Goal: Transaction & Acquisition: Purchase product/service

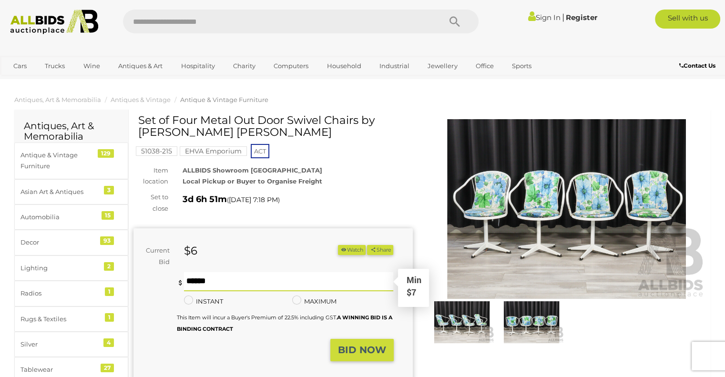
click at [248, 281] on input "text" at bounding box center [289, 281] width 210 height 19
type input "**"
click at [355, 345] on strong "BID NOW" at bounding box center [362, 349] width 48 height 11
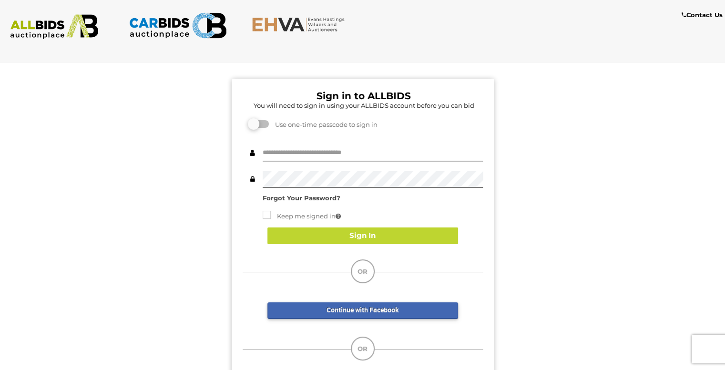
click at [322, 150] on input "text" at bounding box center [373, 153] width 220 height 17
click at [328, 153] on input "text" at bounding box center [373, 153] width 220 height 17
type input "**********"
click at [183, 234] on div "**********" at bounding box center [362, 235] width 739 height 357
click at [319, 200] on strong "Forgot Your Password?" at bounding box center [302, 198] width 78 height 8
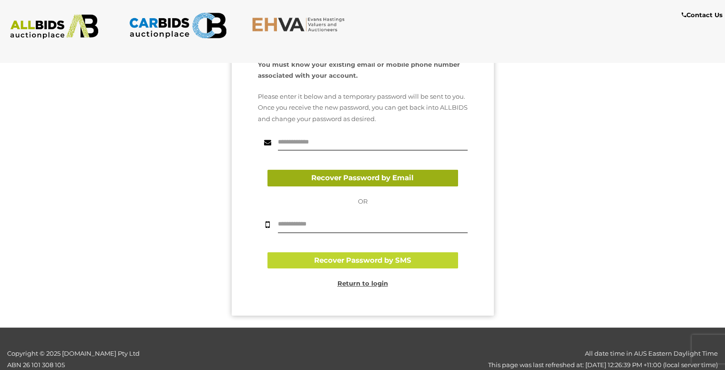
scroll to position [134, 0]
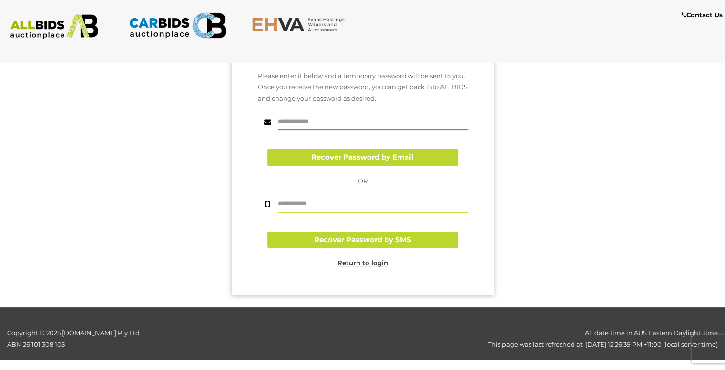
click at [339, 203] on input "text" at bounding box center [373, 204] width 190 height 17
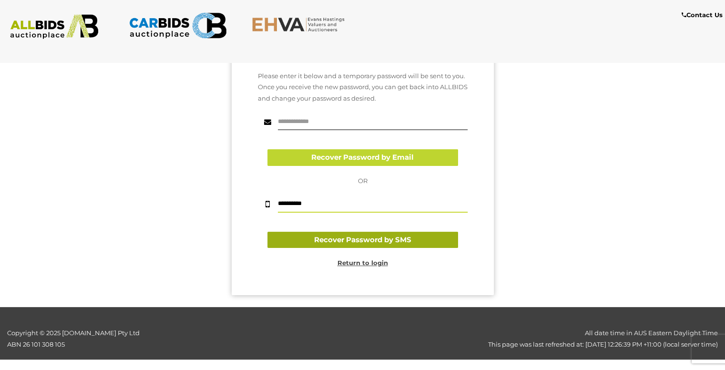
type input "**********"
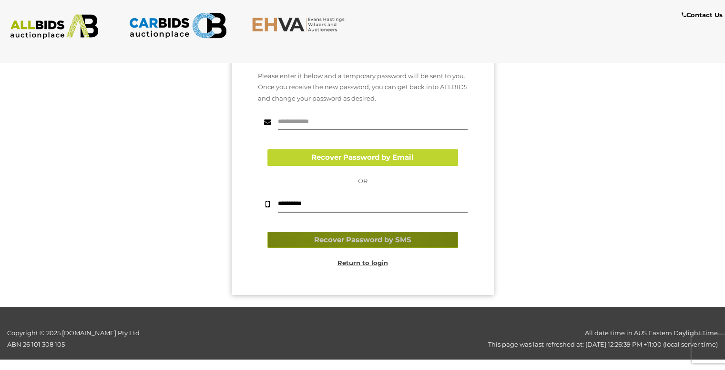
click at [344, 237] on button "Recover Password by SMS" at bounding box center [362, 240] width 191 height 17
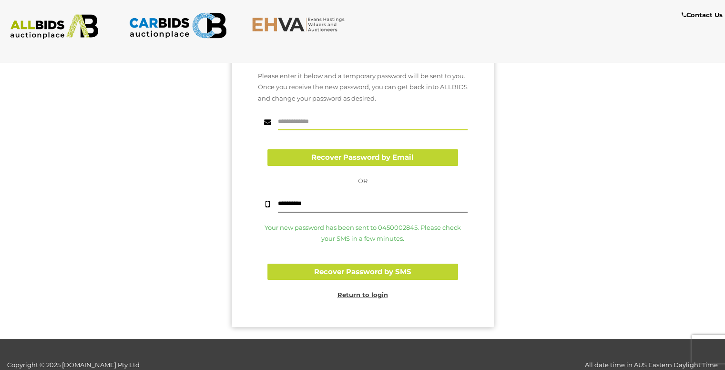
click at [308, 119] on input "text" at bounding box center [373, 121] width 190 height 17
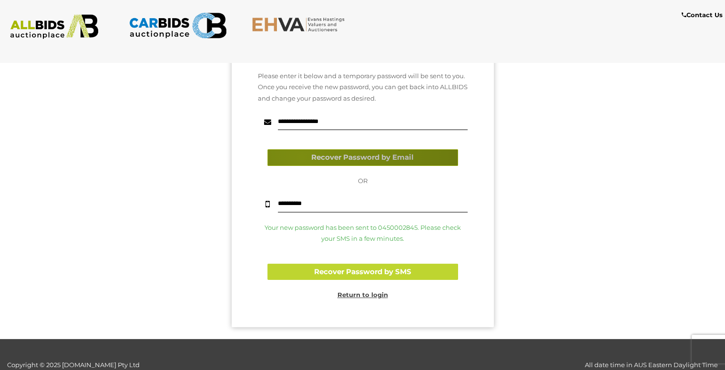
click at [301, 156] on button "Recover Password by Email" at bounding box center [362, 157] width 191 height 17
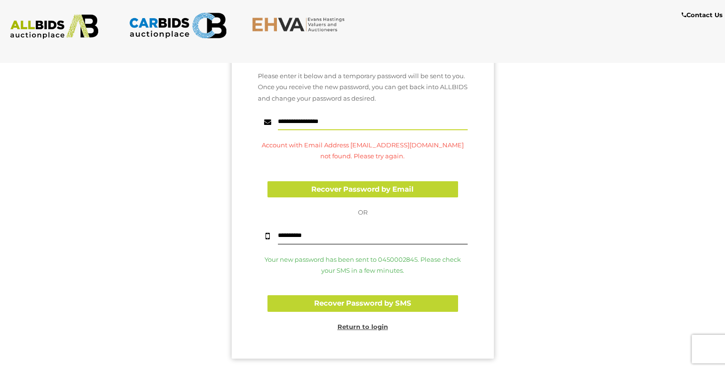
drag, startPoint x: 362, startPoint y: 120, endPoint x: 61, endPoint y: 107, distance: 301.5
click at [59, 111] on div "**********" at bounding box center [362, 146] width 739 height 447
type input "**********"
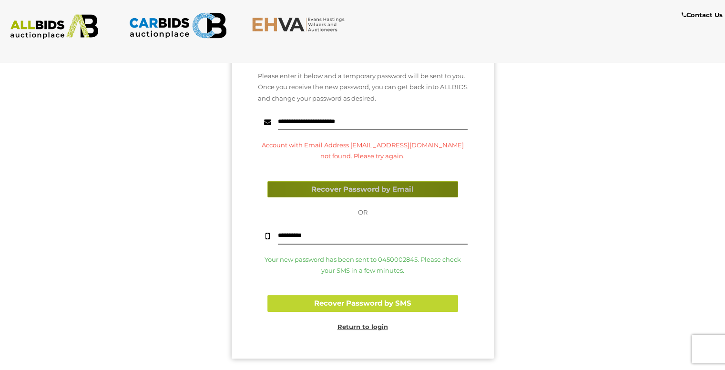
click at [332, 185] on button "Recover Password by Email" at bounding box center [362, 189] width 191 height 17
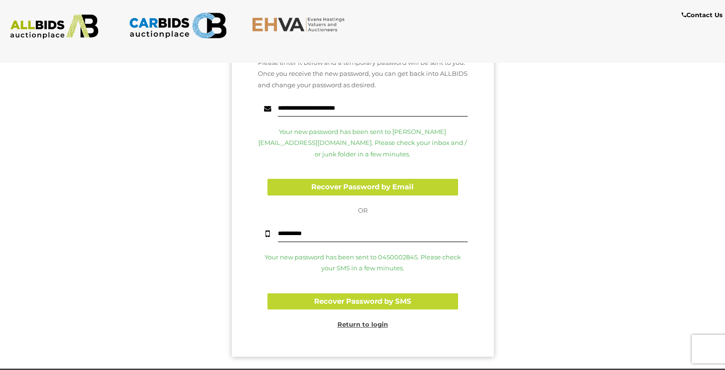
scroll to position [191, 0]
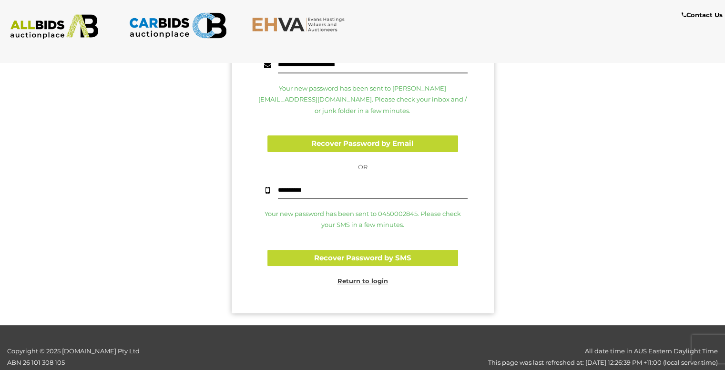
click at [376, 277] on u "Return to login" at bounding box center [362, 281] width 51 height 8
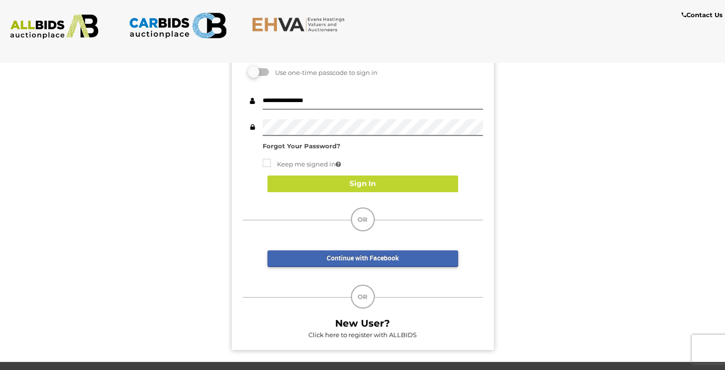
scroll to position [0, 0]
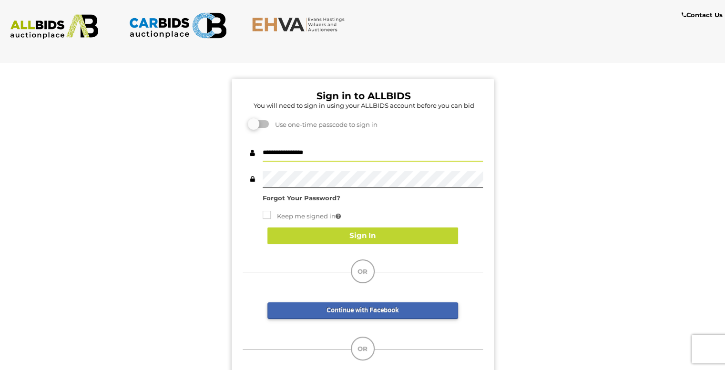
drag, startPoint x: 347, startPoint y: 155, endPoint x: 105, endPoint y: 139, distance: 241.7
click at [88, 153] on div "**********" at bounding box center [362, 235] width 739 height 357
type input "**********"
click at [219, 171] on div "**********" at bounding box center [362, 235] width 739 height 357
click at [179, 217] on div "**********" at bounding box center [362, 235] width 739 height 357
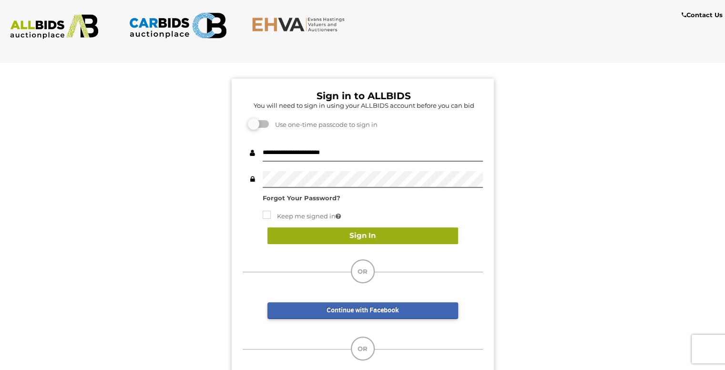
click at [364, 234] on button "Sign In" at bounding box center [362, 235] width 191 height 17
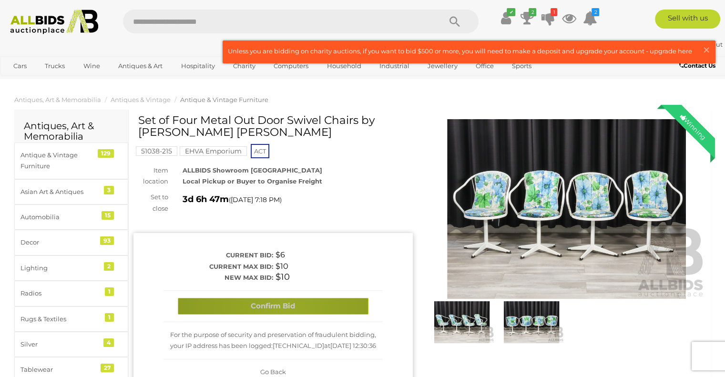
drag, startPoint x: 285, startPoint y: 310, endPoint x: 286, endPoint y: 289, distance: 21.0
click at [284, 310] on button "Confirm Bid" at bounding box center [273, 306] width 191 height 17
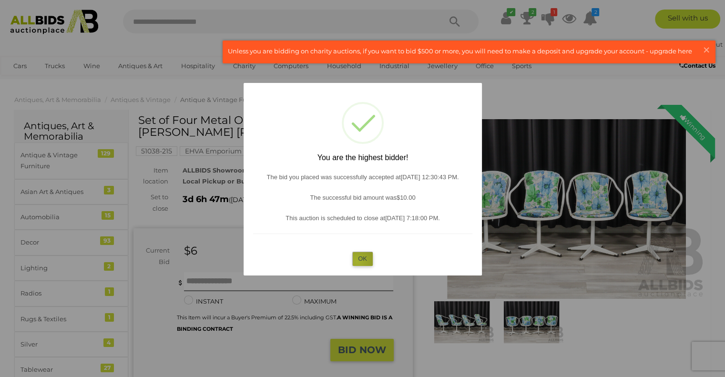
click at [357, 262] on button "OK" at bounding box center [362, 259] width 20 height 14
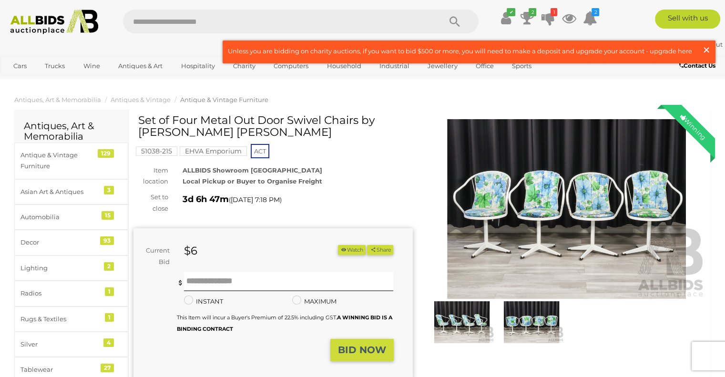
click at [709, 49] on span "×" at bounding box center [706, 50] width 9 height 19
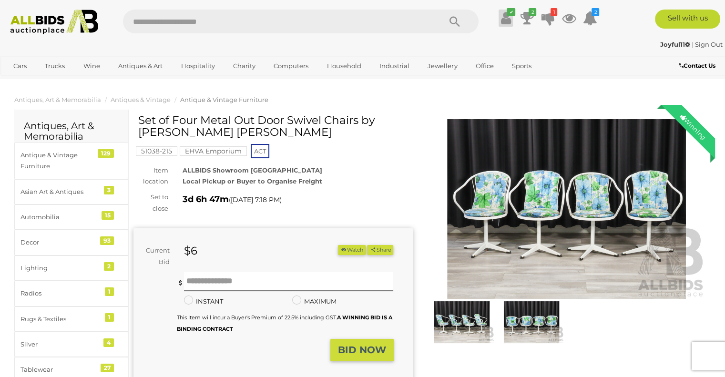
click at [503, 15] on icon at bounding box center [506, 18] width 10 height 17
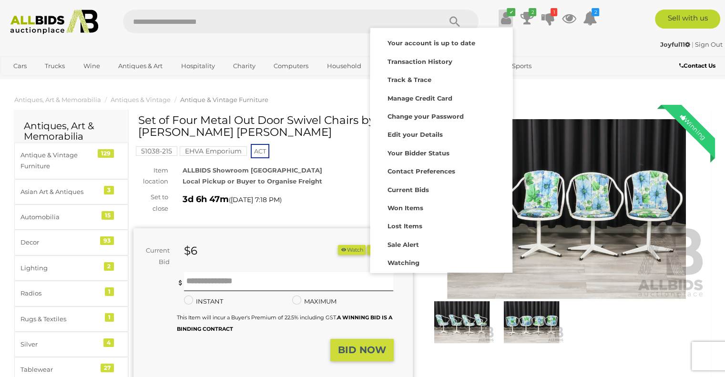
click at [503, 14] on icon at bounding box center [506, 18] width 10 height 17
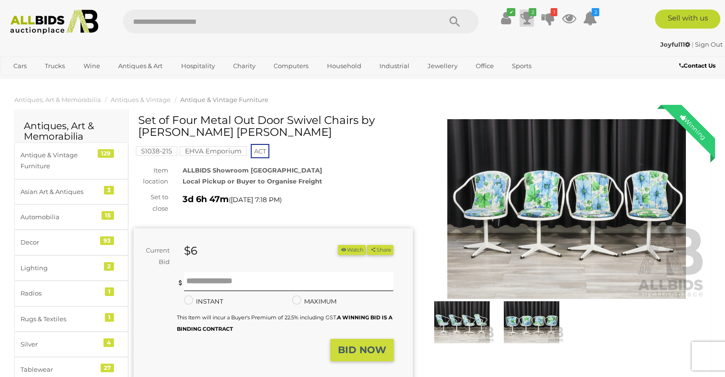
click at [526, 13] on icon at bounding box center [526, 18] width 13 height 17
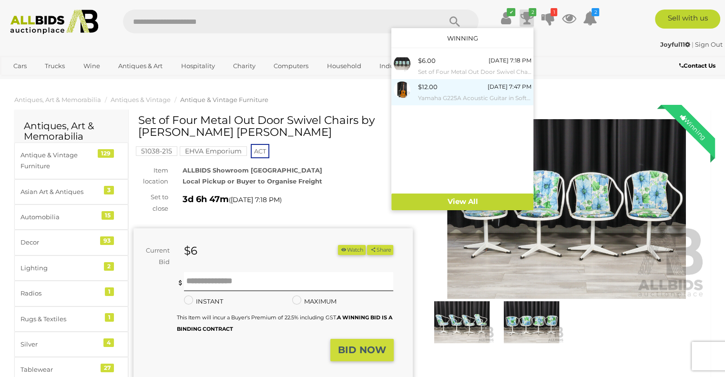
click at [460, 95] on small "Yamaha G225A Acoustic Guitar in Soft Case" at bounding box center [474, 98] width 113 height 10
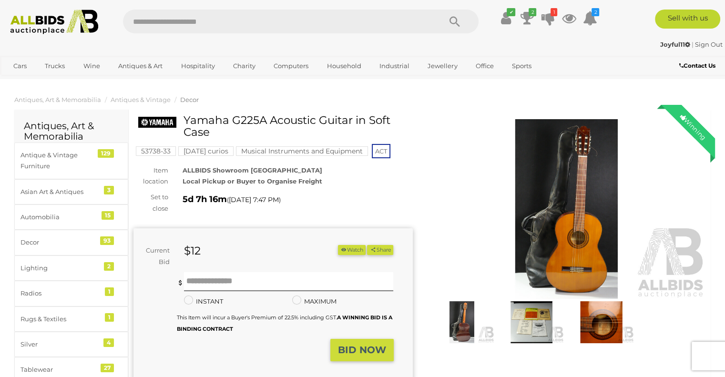
click at [386, 184] on div "ALLBIDS Showroom Fyshwick Local Pickup or Buyer to Organise Freight" at bounding box center [297, 176] width 245 height 22
click at [685, 44] on icon at bounding box center [687, 44] width 5 height 6
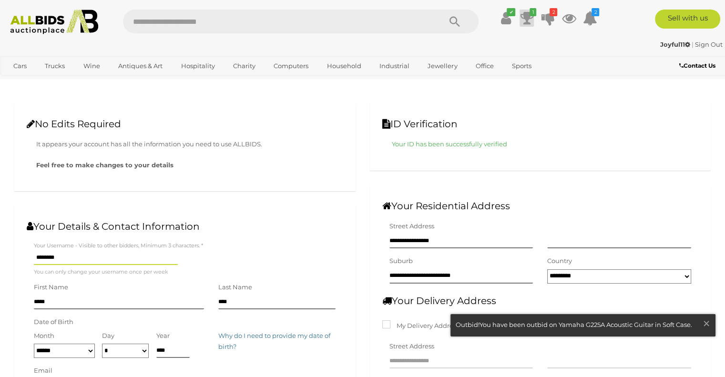
click at [528, 13] on icon at bounding box center [526, 18] width 13 height 17
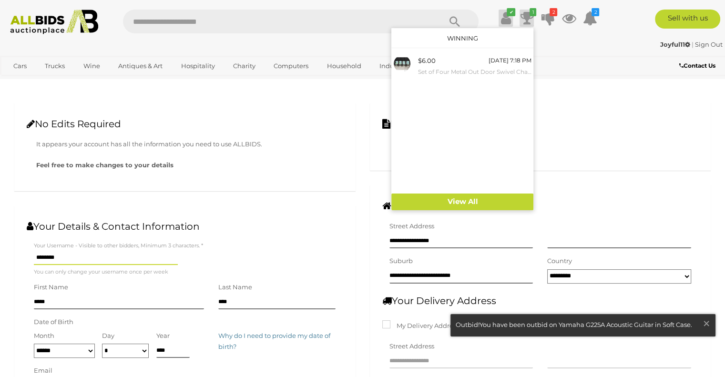
click at [504, 15] on icon at bounding box center [506, 18] width 10 height 17
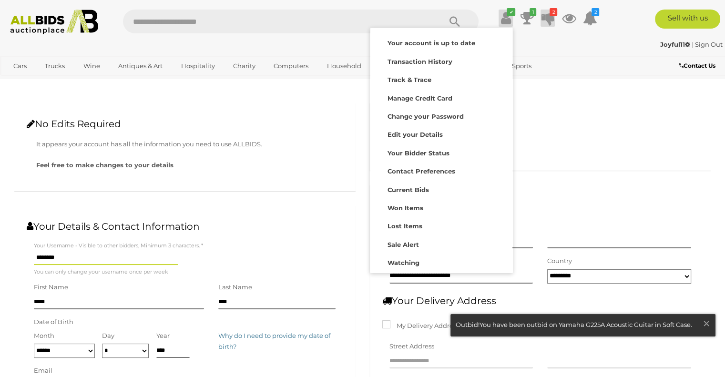
click at [550, 15] on link "2" at bounding box center [548, 18] width 14 height 17
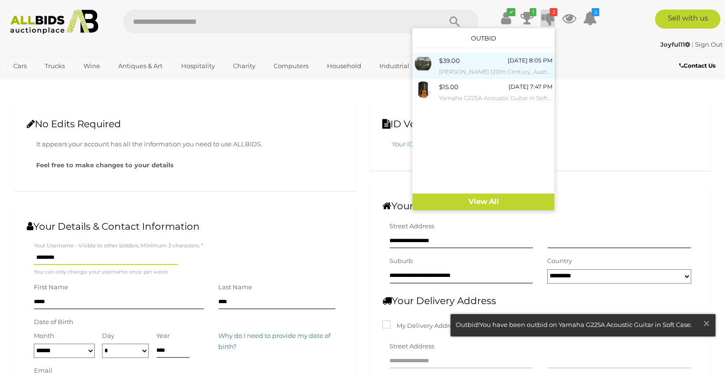
click at [468, 64] on div "$39.00 Wednesday 8:05 PM John Taylor (20th Century, Australian, 1921-2012), The…" at bounding box center [495, 65] width 113 height 21
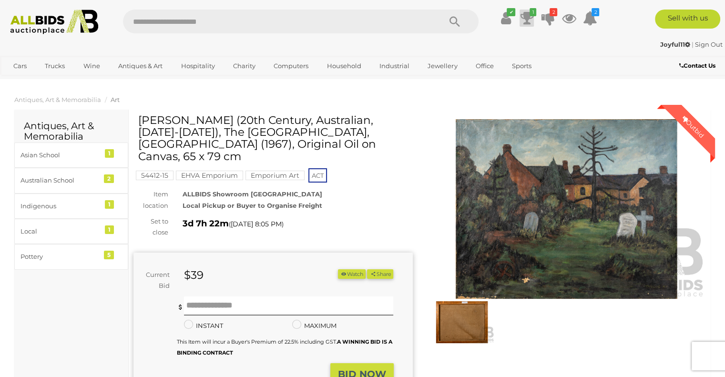
click at [521, 15] on icon at bounding box center [526, 18] width 13 height 17
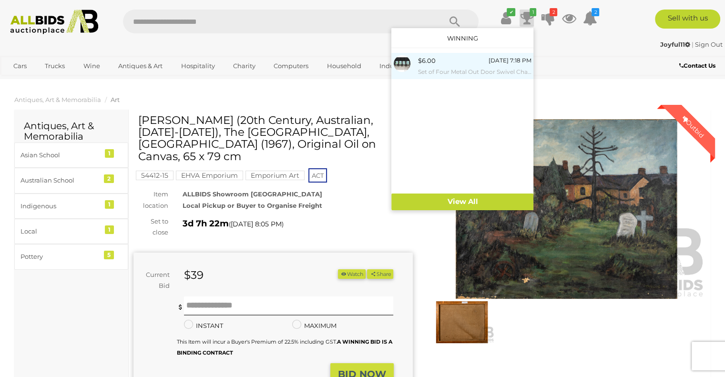
click at [488, 64] on div "[DATE] 7:18 PM" at bounding box center [509, 60] width 43 height 10
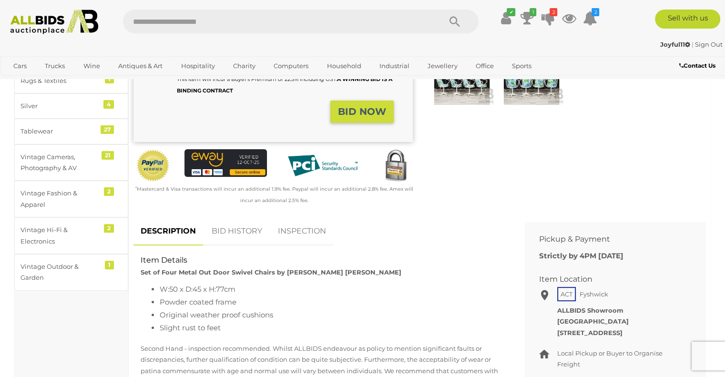
scroll to position [48, 0]
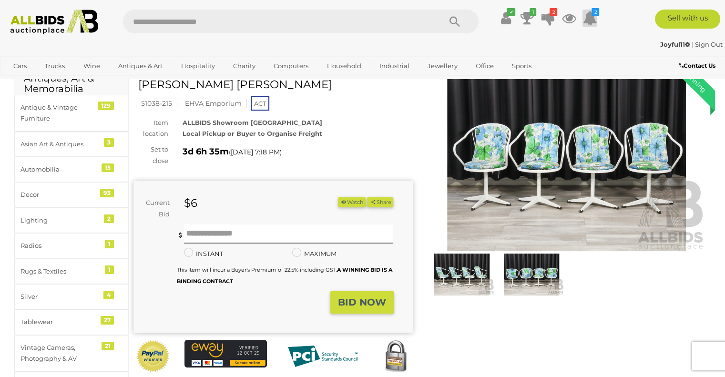
click at [587, 17] on icon at bounding box center [590, 18] width 14 height 17
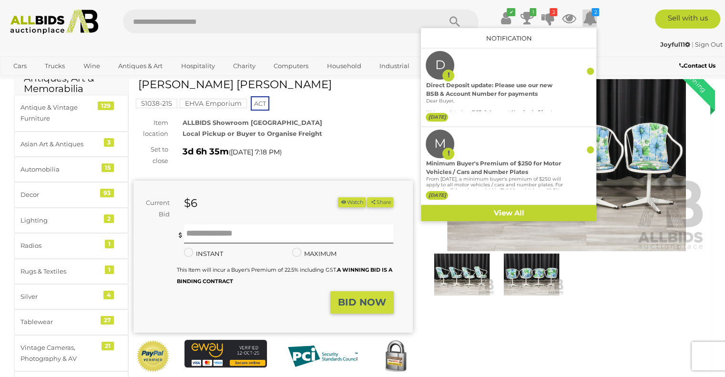
click at [587, 17] on icon at bounding box center [590, 18] width 14 height 17
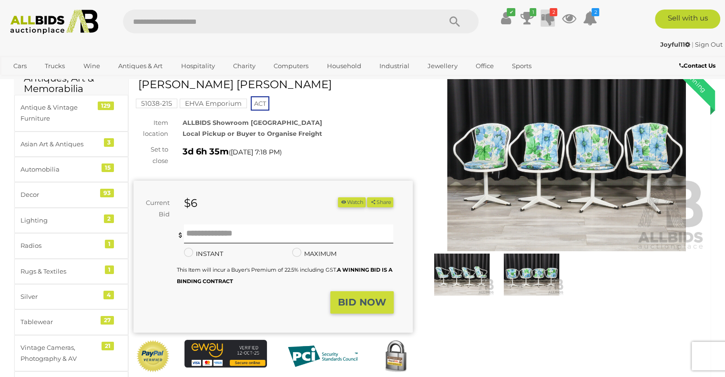
click at [548, 17] on icon at bounding box center [547, 18] width 13 height 17
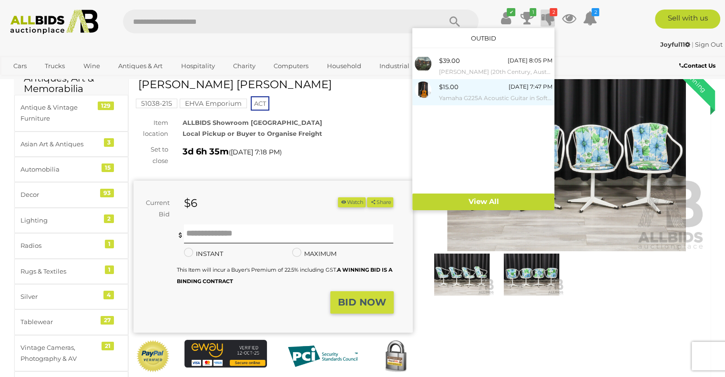
click at [513, 86] on div "[DATE] 7:47 PM" at bounding box center [530, 87] width 44 height 10
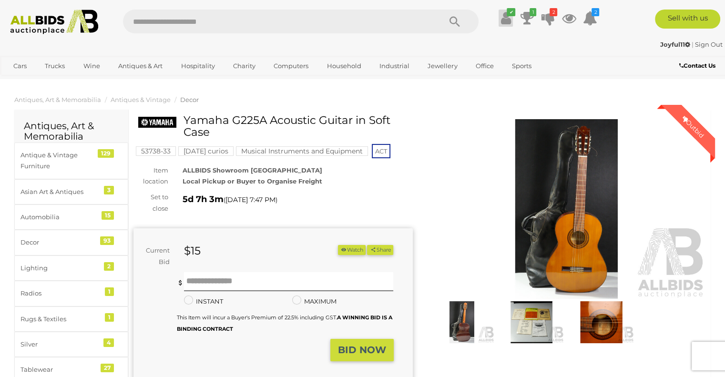
click at [505, 11] on icon at bounding box center [506, 18] width 10 height 17
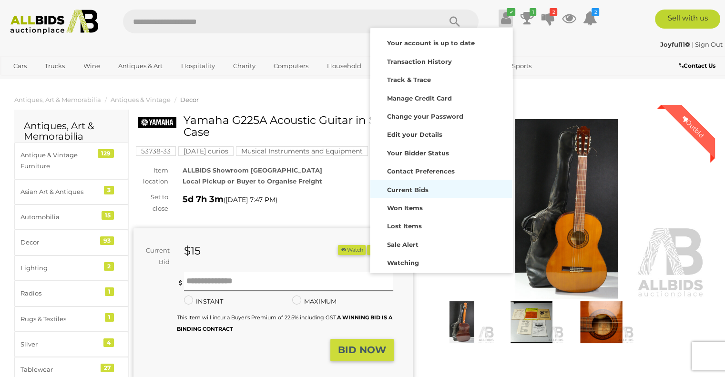
click at [410, 191] on strong "Current Bids" at bounding box center [407, 190] width 41 height 8
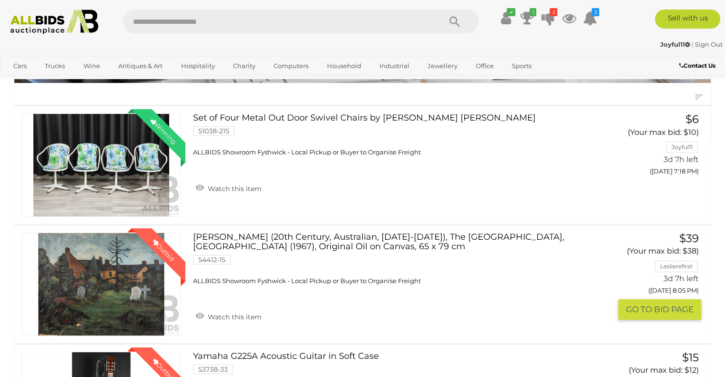
scroll to position [334, 0]
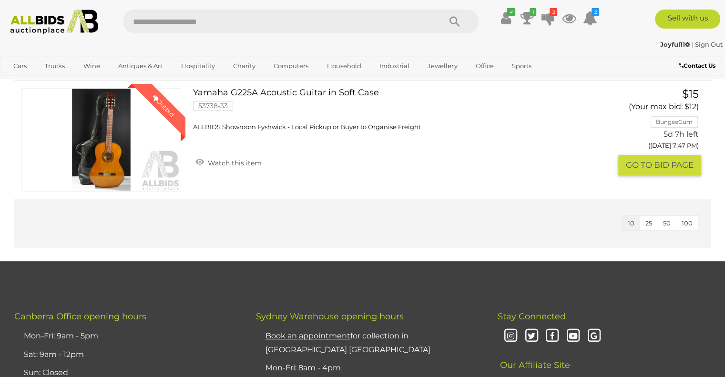
click at [673, 175] on button "GO TO BID PAGE" at bounding box center [659, 165] width 83 height 20
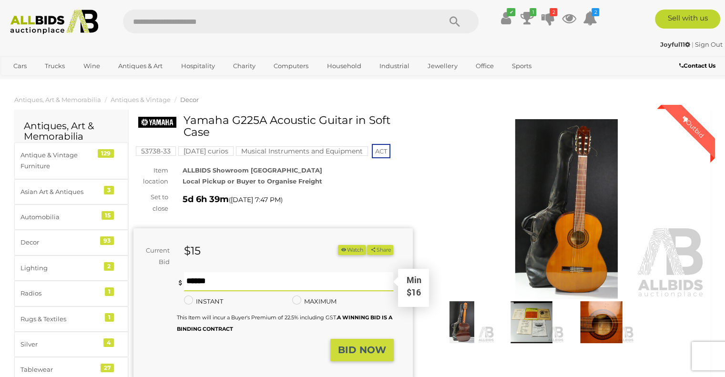
click at [284, 283] on input "text" at bounding box center [289, 281] width 210 height 19
type input "**"
click at [355, 352] on strong "BID NOW" at bounding box center [362, 349] width 48 height 11
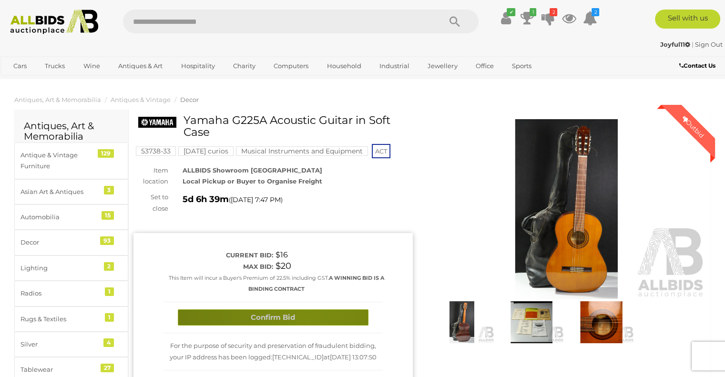
click at [307, 321] on button "Confirm Bid" at bounding box center [273, 317] width 191 height 17
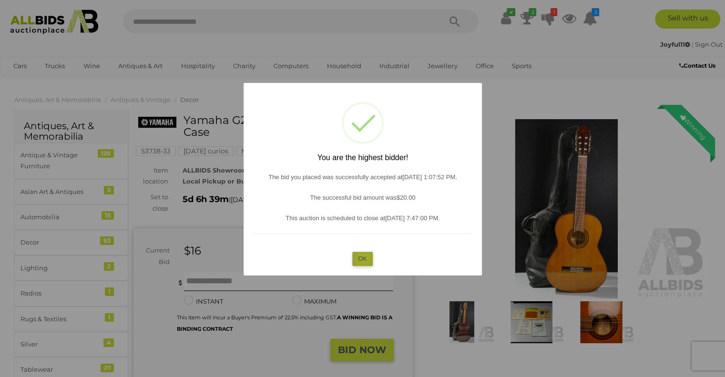
click at [364, 258] on button "OK" at bounding box center [362, 259] width 20 height 14
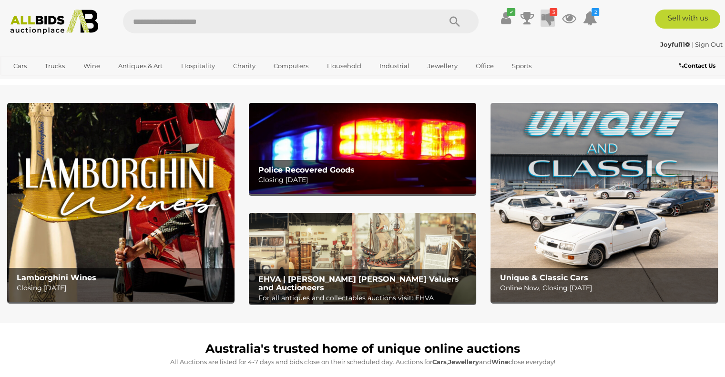
click at [550, 17] on icon at bounding box center [547, 18] width 13 height 17
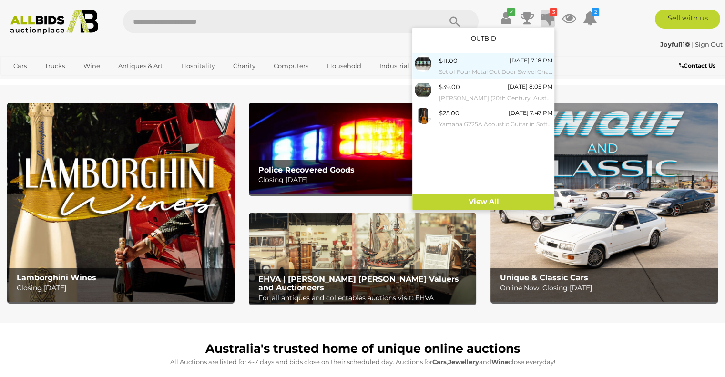
click at [469, 73] on small "Set of Four Metal Out Door Swivel Chairs by [PERSON_NAME] [PERSON_NAME]" at bounding box center [495, 72] width 113 height 10
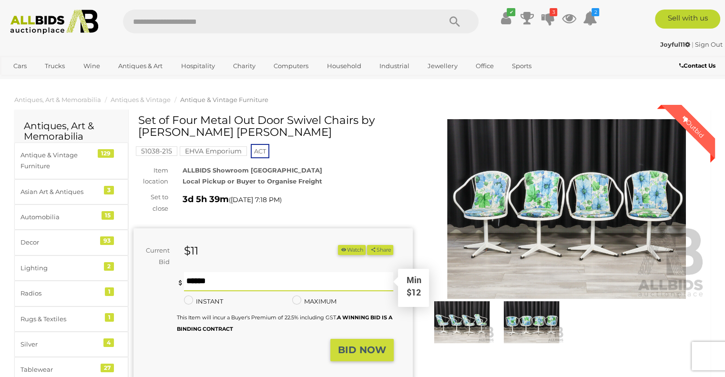
click at [206, 281] on input "text" at bounding box center [289, 281] width 210 height 19
type input "**"
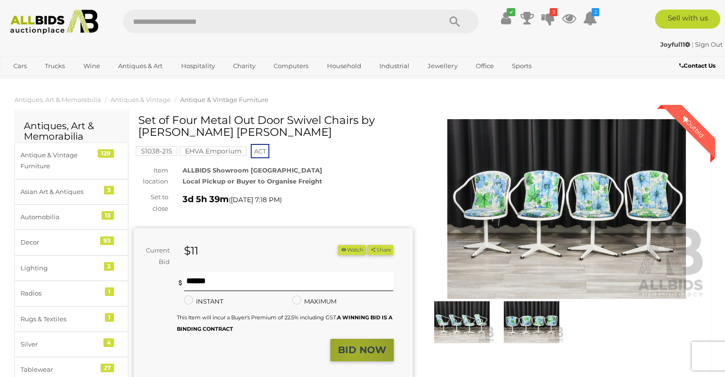
click at [354, 353] on strong "BID NOW" at bounding box center [362, 349] width 48 height 11
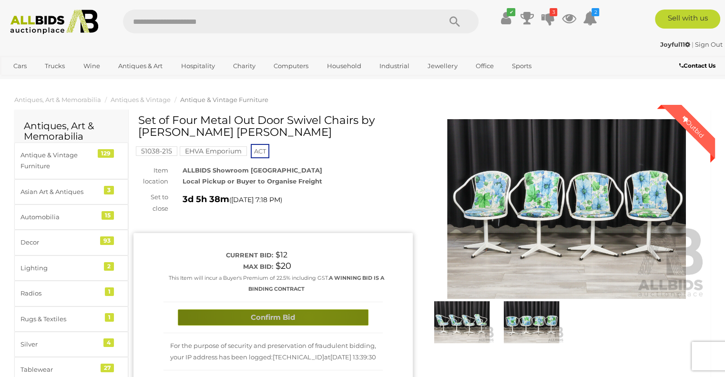
click at [308, 317] on button "Confirm Bid" at bounding box center [273, 317] width 191 height 17
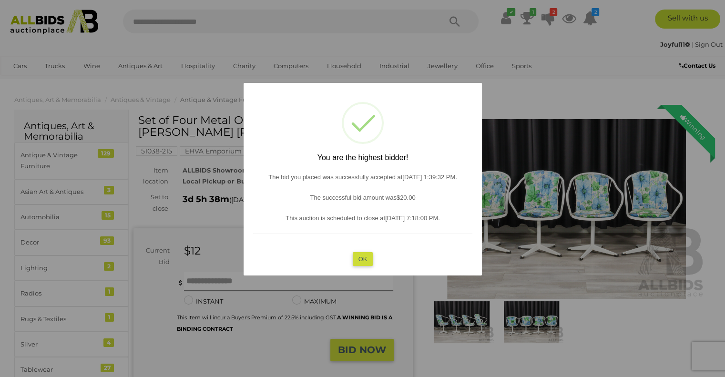
click at [366, 259] on button "OK" at bounding box center [362, 259] width 20 height 14
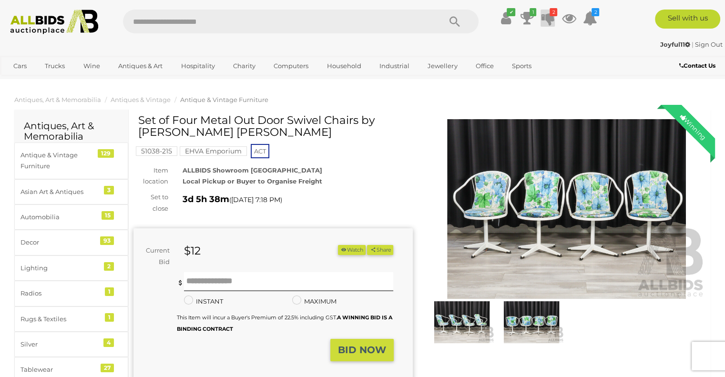
click at [552, 17] on icon at bounding box center [547, 18] width 13 height 17
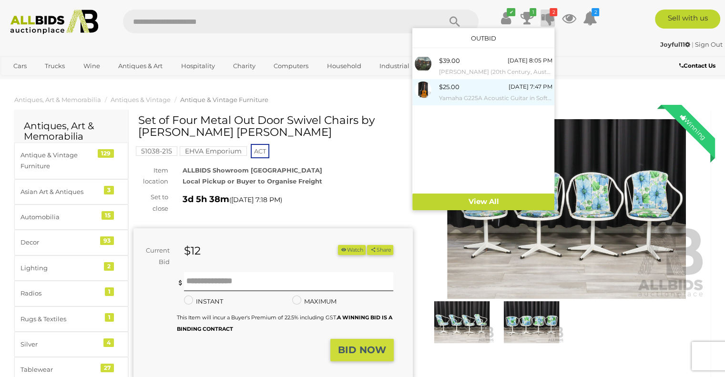
click at [445, 89] on div "$25.00" at bounding box center [449, 87] width 20 height 11
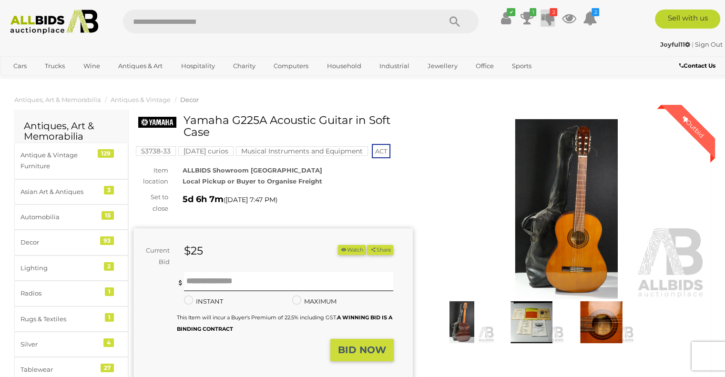
click at [549, 11] on icon at bounding box center [547, 18] width 13 height 17
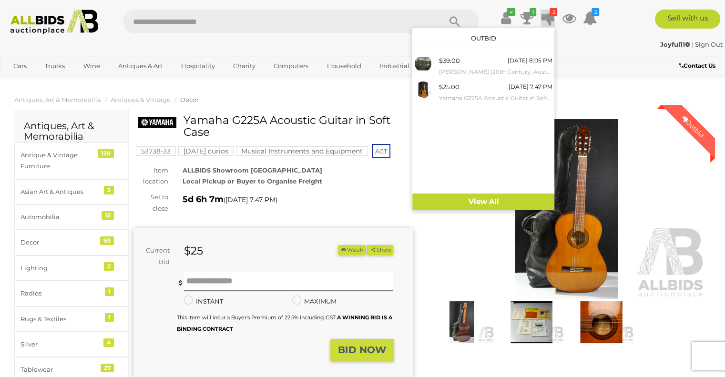
click at [318, 97] on ol "Antiques, Art & Memorabilia Antiques & Vintage Decor" at bounding box center [362, 100] width 725 height 16
